Goal: Book appointment/travel/reservation

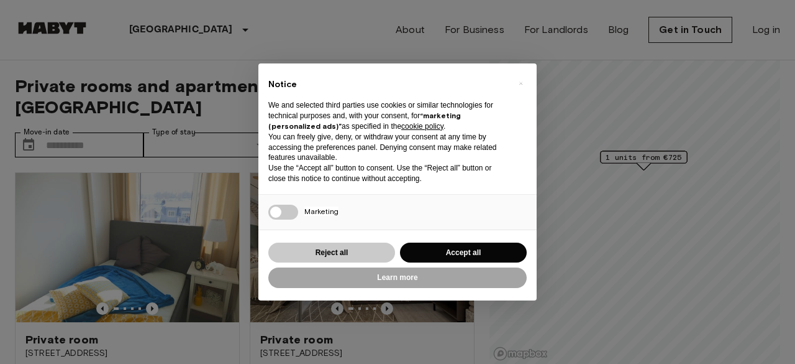
click at [372, 248] on button "Reject all" at bounding box center [331, 252] width 127 height 21
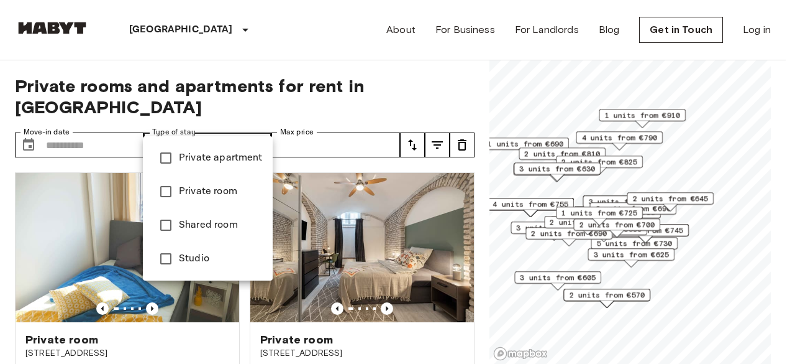
click at [201, 159] on span "Private apartment" at bounding box center [221, 157] width 84 height 15
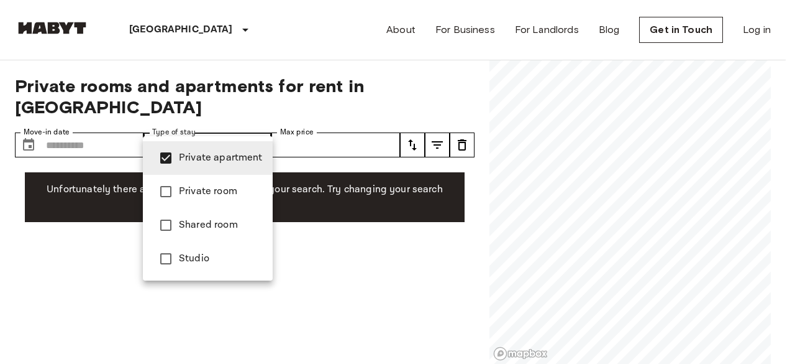
click at [195, 188] on span "Private room" at bounding box center [221, 191] width 84 height 15
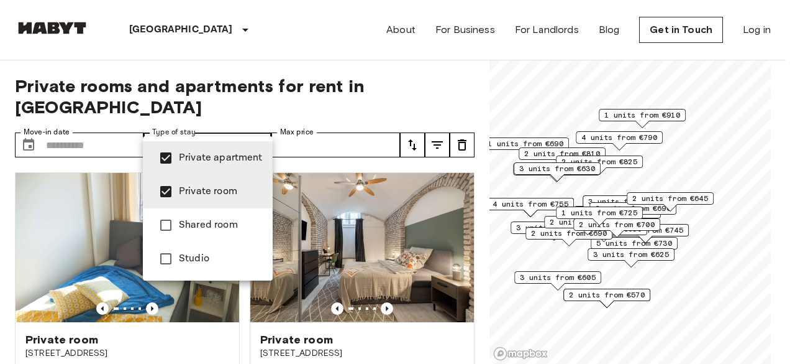
type input "**********"
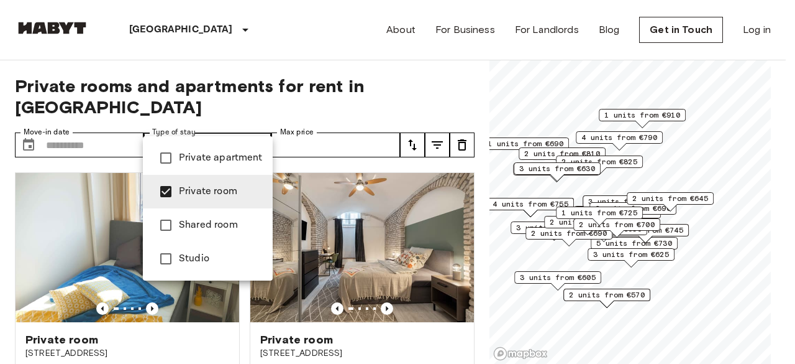
drag, startPoint x: 469, startPoint y: 84, endPoint x: 452, endPoint y: 90, distance: 17.9
click at [470, 84] on div at bounding box center [397, 182] width 795 height 364
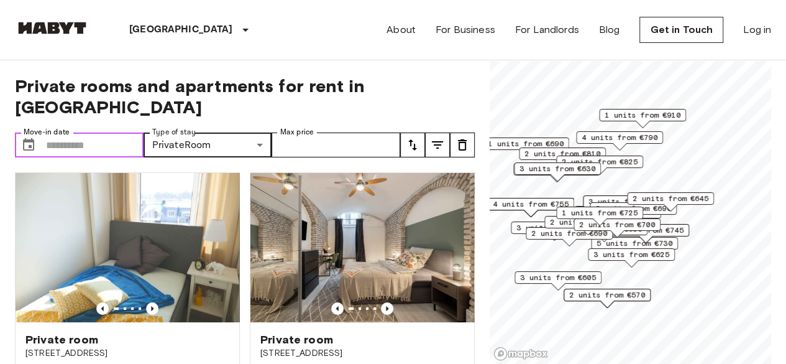
click at [60, 132] on input "Move-in date" at bounding box center [95, 144] width 98 height 25
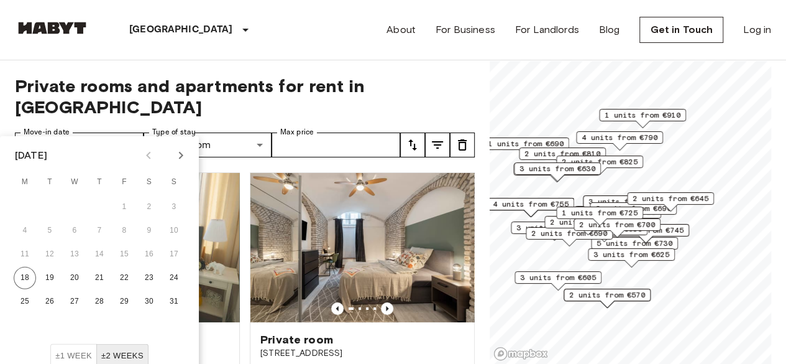
click at [188, 159] on button "Next month" at bounding box center [180, 155] width 21 height 21
click at [186, 158] on icon "Next month" at bounding box center [180, 155] width 15 height 15
click at [72, 210] on button "1" at bounding box center [74, 207] width 22 height 22
type input "**********"
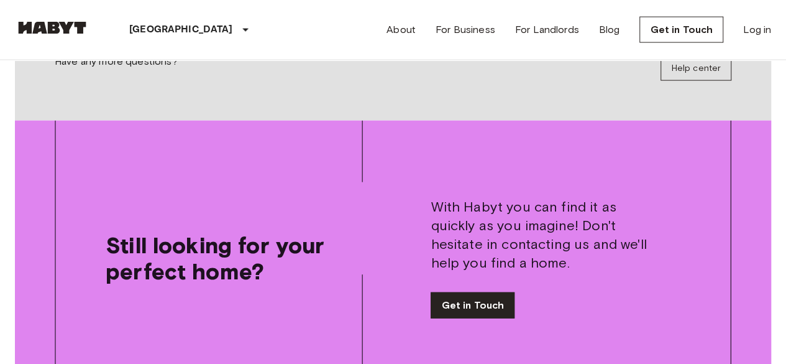
scroll to position [1429, 0]
